Goal: Task Accomplishment & Management: Use online tool/utility

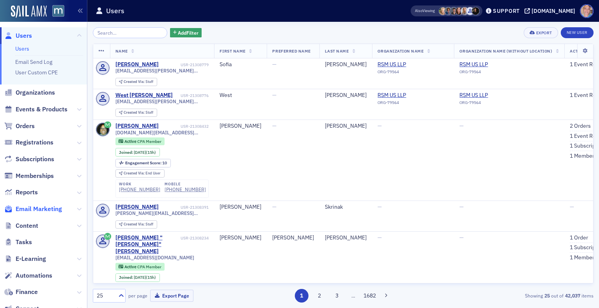
click at [45, 211] on span "Email Marketing" at bounding box center [39, 209] width 46 height 9
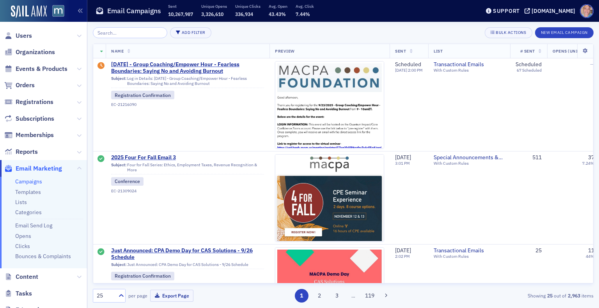
click at [28, 182] on link "Campaigns" at bounding box center [28, 181] width 27 height 7
click at [549, 31] on button "New Email Campaign" at bounding box center [564, 32] width 58 height 11
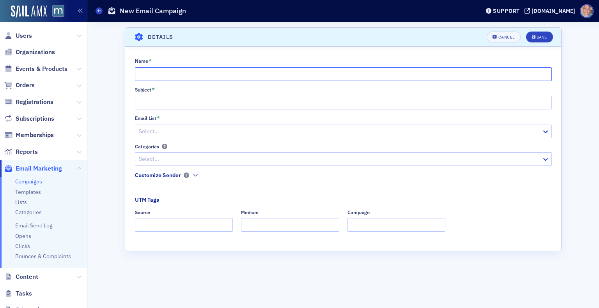
click at [159, 79] on input "Name *" at bounding box center [343, 74] width 417 height 14
type input "Know Before You Go"
click at [149, 103] on input "Subject *" at bounding box center [343, 103] width 417 height 14
type input "Know Before You Go"
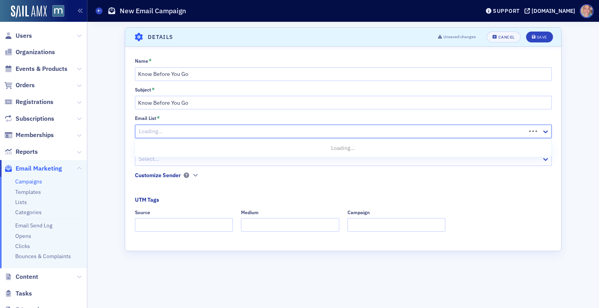
click at [179, 134] on div at bounding box center [331, 132] width 387 height 10
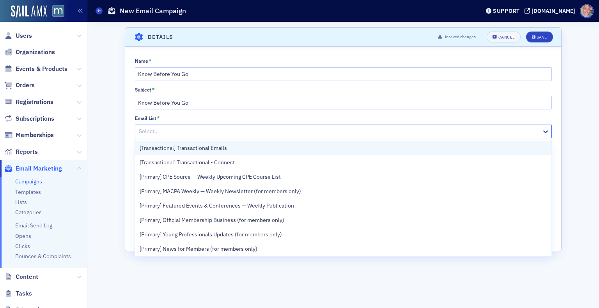
click at [225, 151] on span "[Transactional] Transactional Emails" at bounding box center [183, 148] width 87 height 8
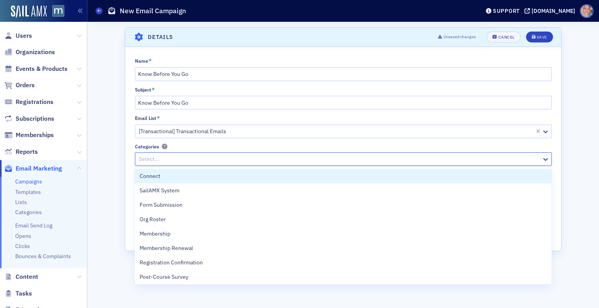
click at [200, 159] on div at bounding box center [339, 159] width 403 height 10
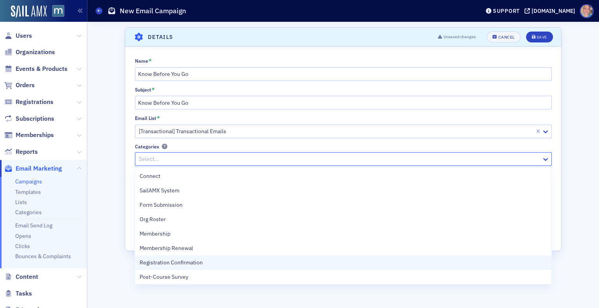
click at [198, 262] on span "Registration Confirmation" at bounding box center [171, 263] width 63 height 8
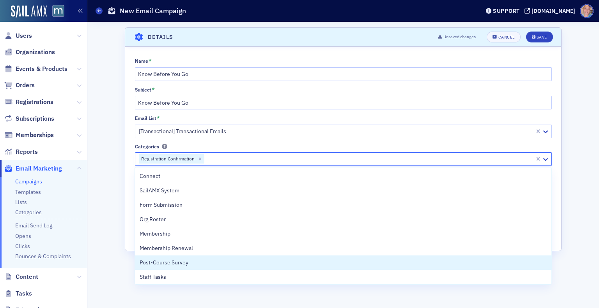
scroll to position [9, 0]
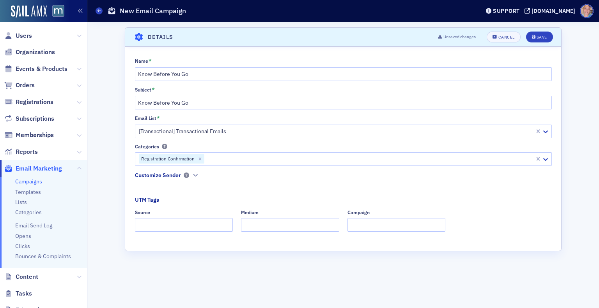
click at [123, 226] on div "Scroll to Details Details Unsaved changes Cancel Save Name * Know Before You Go…" at bounding box center [343, 165] width 500 height 286
click at [196, 175] on icon "button" at bounding box center [195, 175] width 5 height 5
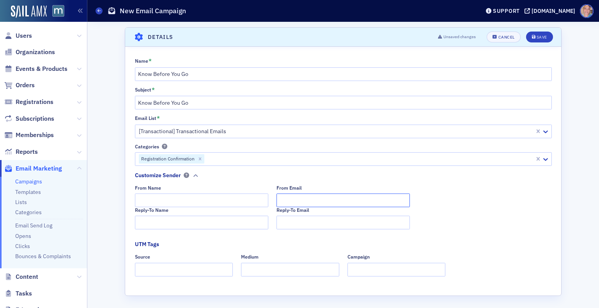
click at [321, 206] on input "From Email" at bounding box center [342, 201] width 133 height 14
type input "[EMAIL_ADDRESS][DOMAIN_NAME]"
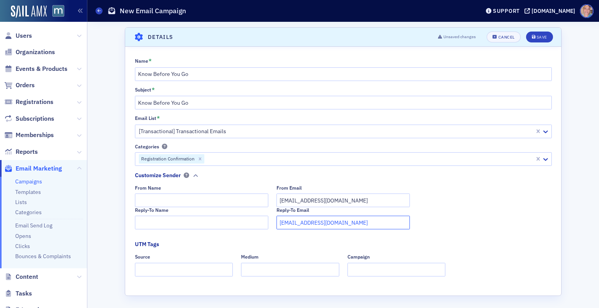
type input "[EMAIL_ADDRESS][DOMAIN_NAME]"
click at [164, 270] on input "Source" at bounding box center [184, 270] width 98 height 14
type input "dedicated"
type input "email"
type input "women to watch"
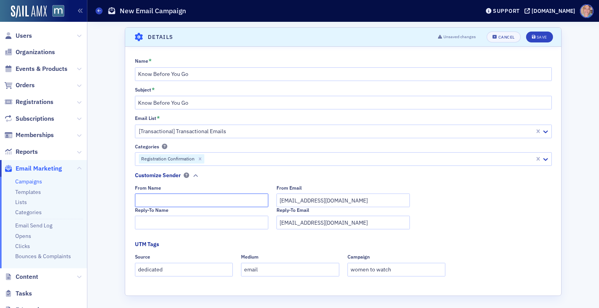
click at [178, 198] on input "From Name" at bounding box center [201, 201] width 133 height 14
type input "The MACPA Professional Development Team"
click at [159, 230] on fieldset "Customize Sender From Name The MACPA Professional Development Team From Email […" at bounding box center [345, 203] width 421 height 64
click at [160, 227] on input "Reply-To Name" at bounding box center [201, 223] width 133 height 14
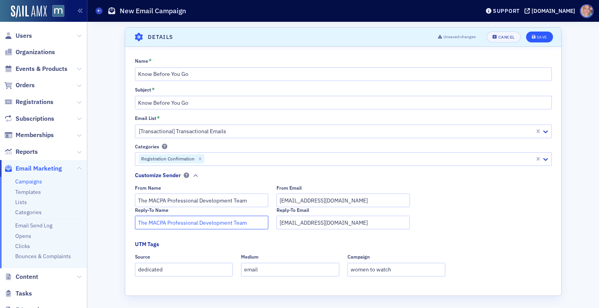
type input "The MACPA Professional Development Team"
click at [535, 40] on button "Save" at bounding box center [539, 37] width 27 height 11
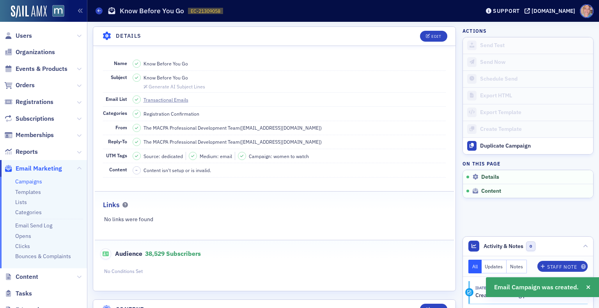
scroll to position [100, 0]
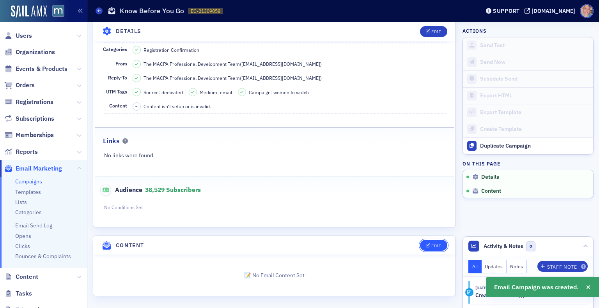
click at [431, 244] on div "Edit" at bounding box center [436, 246] width 10 height 4
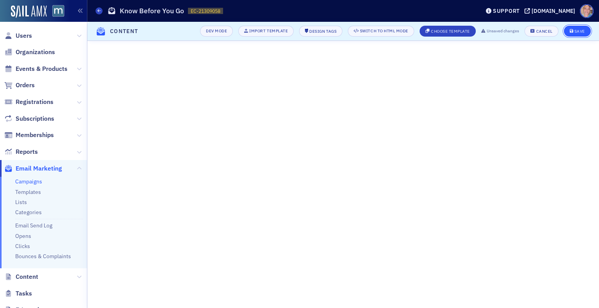
click at [578, 29] on div "Save" at bounding box center [579, 31] width 11 height 4
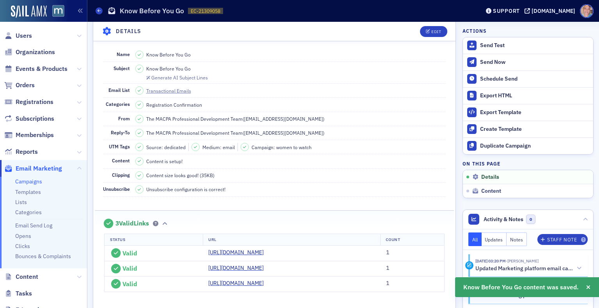
scroll to position [0, 0]
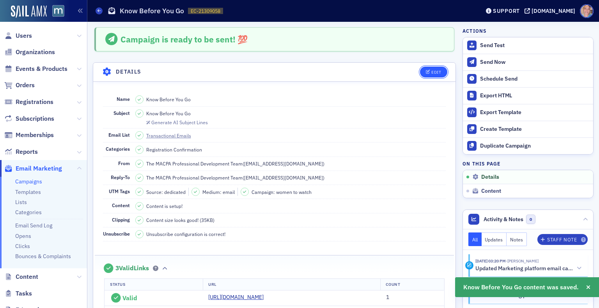
click at [431, 71] on div "Edit" at bounding box center [436, 72] width 10 height 4
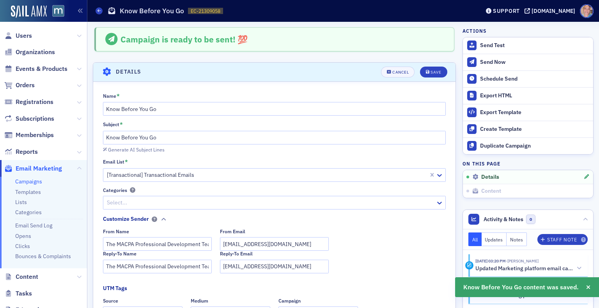
scroll to position [36, 0]
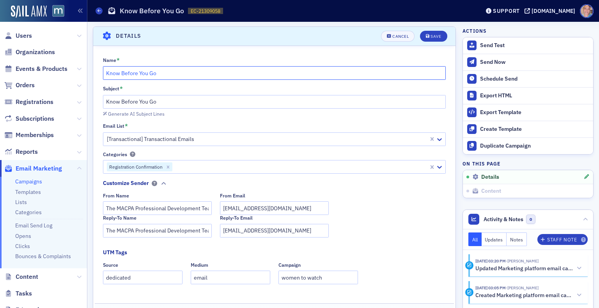
click at [185, 76] on input "Know Before You Go" at bounding box center [274, 73] width 343 height 14
paste input "2025 Voices of Impact: Women to Watch Awards & Leadership Forum"
click at [161, 70] on input "Know Before You Go - 2025 Voices of Impact: Women to Watch Awards & Leadership …" at bounding box center [274, 73] width 343 height 14
type input "Know Before You Go - 9/17 2025 Voices of Impact: Women to Watch Awards & Leader…"
click at [176, 99] on input "Know Before You Go" at bounding box center [274, 102] width 343 height 14
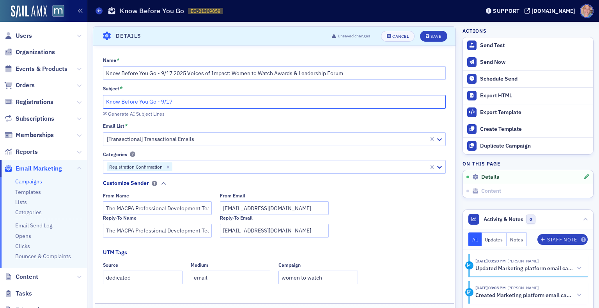
paste input "2025 Voices of Impact: Women to Watch Awards & Leadership Forum"
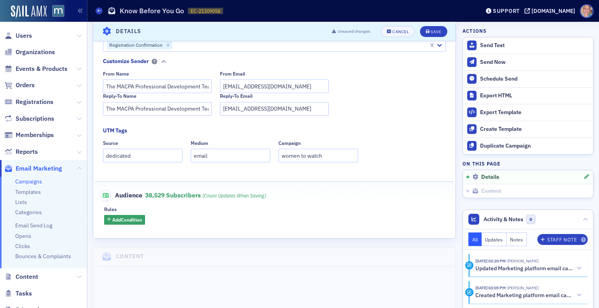
scroll to position [170, 0]
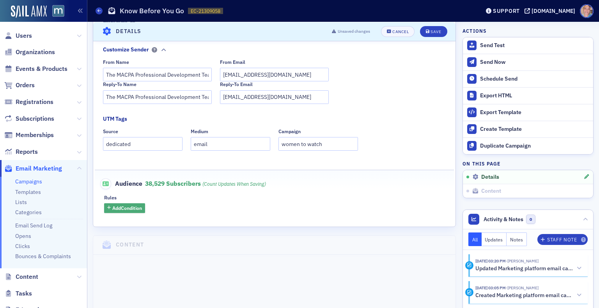
type input "Know Before You Go - 9/17 2025 Voices of Impact: Women to Watch Awards & Leader…"
click at [125, 210] on span "Add Condition" at bounding box center [127, 208] width 30 height 7
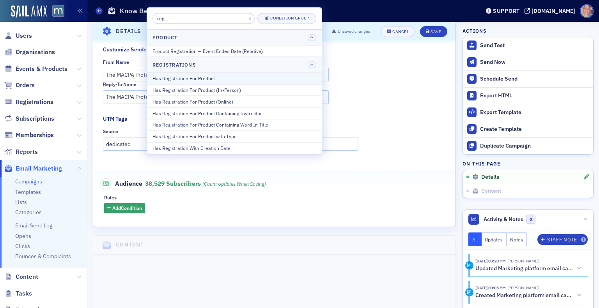
type input "reg"
click at [215, 80] on div "Has Registration For Product" at bounding box center [234, 78] width 164 height 7
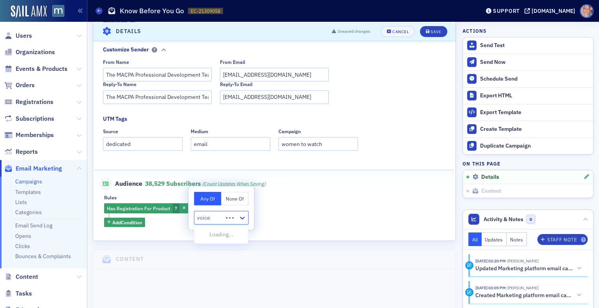
type input "voices"
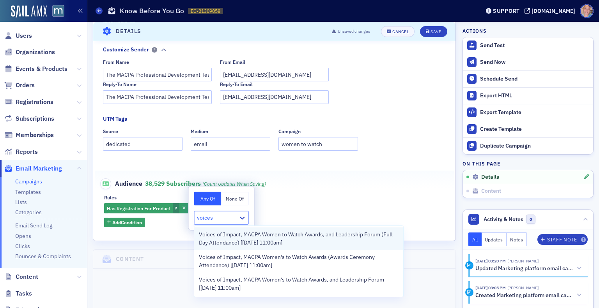
click at [257, 239] on span "Voices of Impact, MACPA Women to Watch Awards, and Leadership Forum (Full Day A…" at bounding box center [299, 239] width 200 height 16
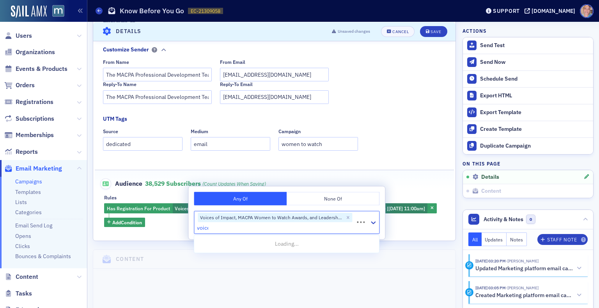
type input "voices"
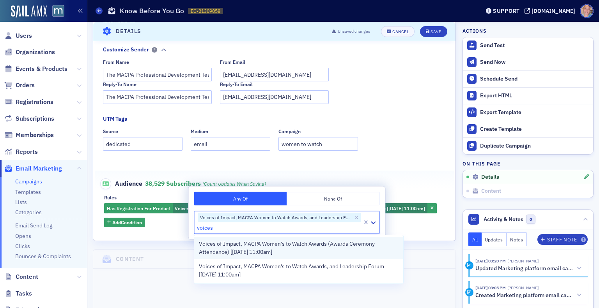
click at [263, 246] on span "Voices of Impact, MACPA Women's to Watch Awards (Awards Ceremony Attendance) [[…" at bounding box center [299, 248] width 200 height 16
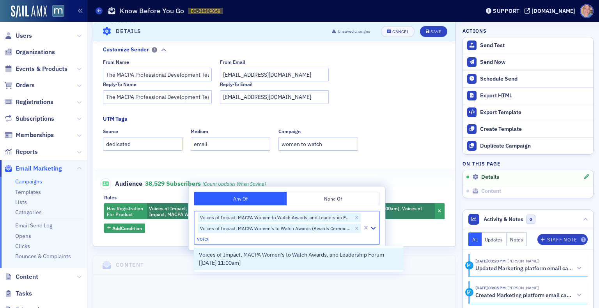
type input "voices"
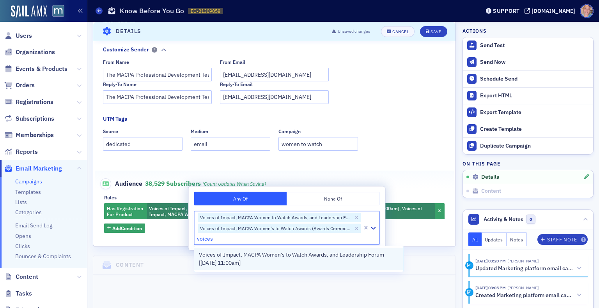
click at [259, 257] on span "Voices of Impact, MACPA Women's to Watch Awards, and Leadership Forum [[DATE] 1…" at bounding box center [299, 259] width 200 height 16
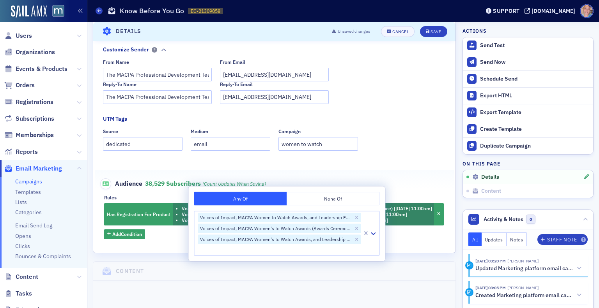
click at [392, 126] on fieldset "UTM Tags Source dedicated Medium email Campaign women to watch" at bounding box center [274, 135] width 343 height 41
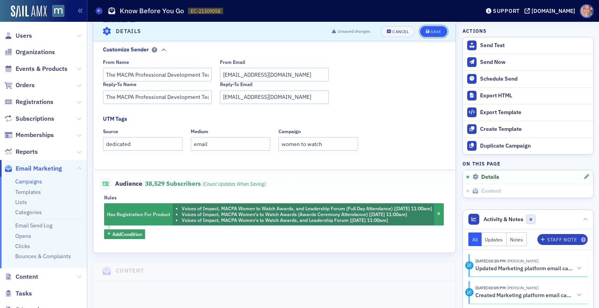
click at [430, 29] on div "Save" at bounding box center [435, 31] width 11 height 4
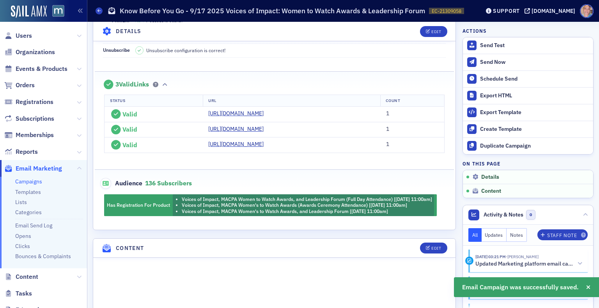
scroll to position [184, 0]
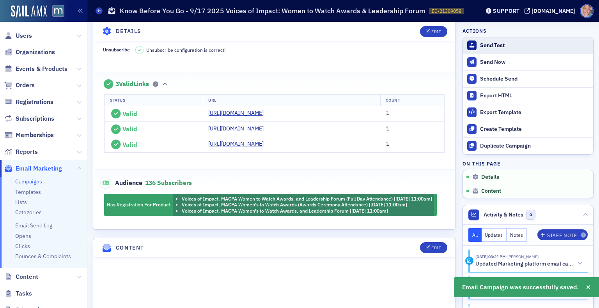
click at [483, 47] on div "Send Test" at bounding box center [534, 45] width 109 height 7
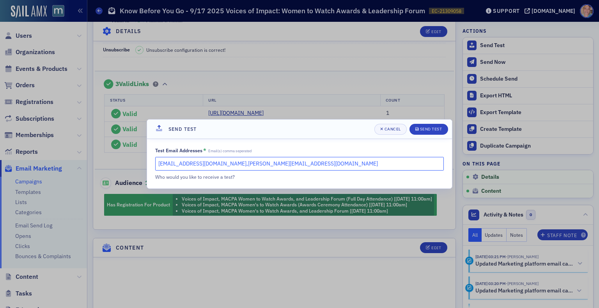
click at [311, 164] on input "[EMAIL_ADDRESS][DOMAIN_NAME],[PERSON_NAME][EMAIL_ADDRESS][DOMAIN_NAME]" at bounding box center [299, 164] width 288 height 14
type input "[EMAIL_ADDRESS][DOMAIN_NAME]"
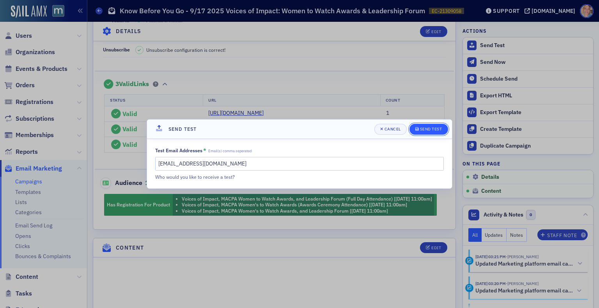
click at [429, 131] on div "Send Test" at bounding box center [431, 129] width 22 height 4
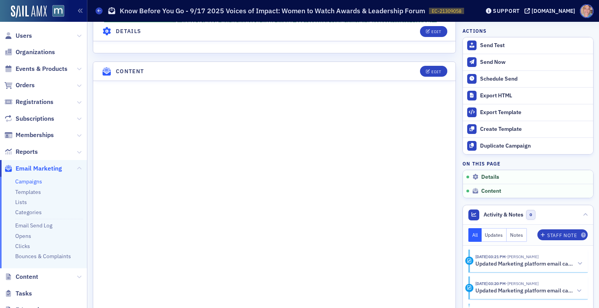
scroll to position [396, 0]
click at [431, 74] on div "Edit" at bounding box center [436, 71] width 10 height 4
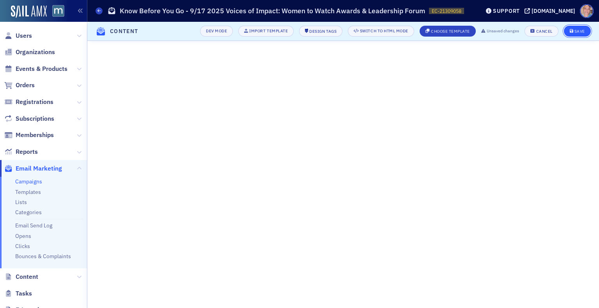
click at [580, 29] on div "Save" at bounding box center [579, 31] width 11 height 4
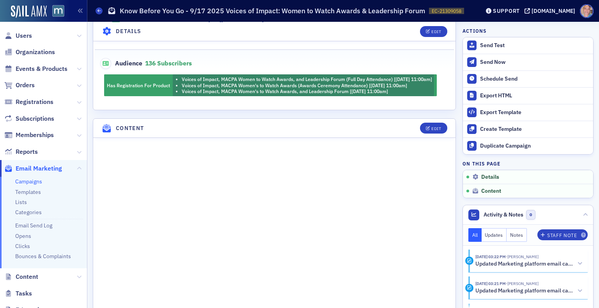
scroll to position [337, 0]
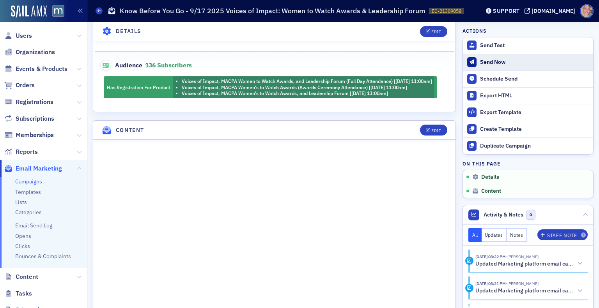
click at [490, 62] on div "Send Now" at bounding box center [534, 62] width 109 height 7
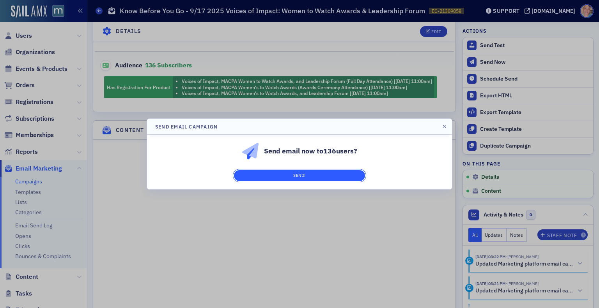
click at [295, 174] on button "Send!" at bounding box center [299, 175] width 131 height 11
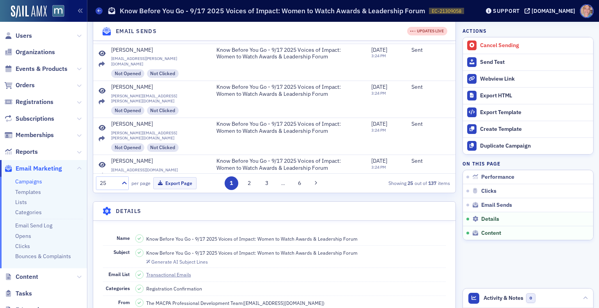
scroll to position [778, 0]
